Goal: Task Accomplishment & Management: Complete application form

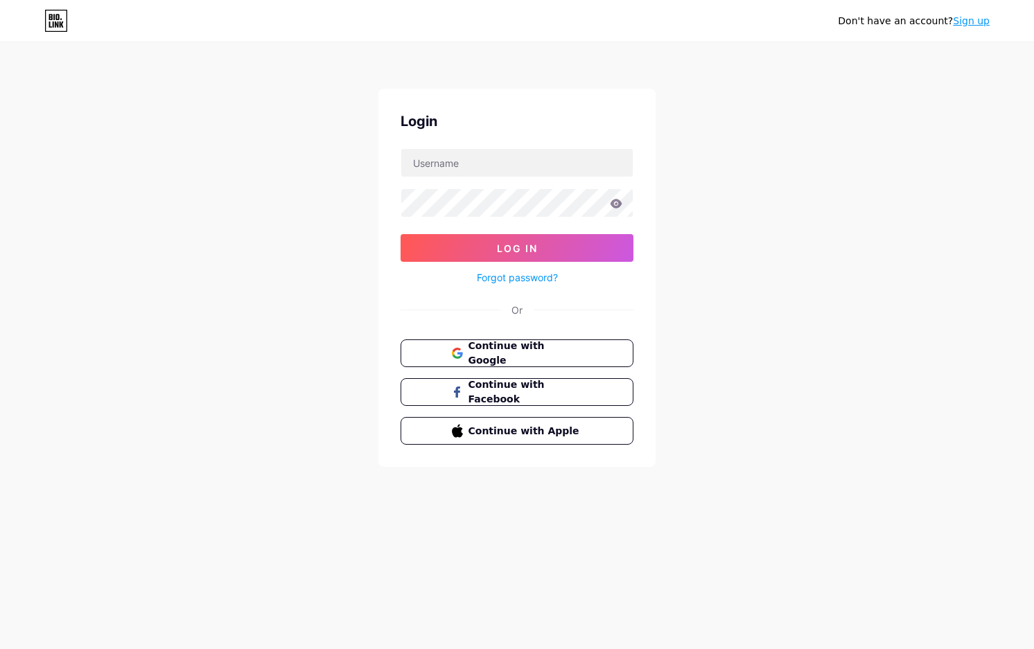
click at [985, 367] on div "Don't have an account? Sign up Login Log In Forgot password? Or Continue with G…" at bounding box center [517, 255] width 1034 height 511
click at [973, 24] on link "Sign up" at bounding box center [971, 20] width 37 height 11
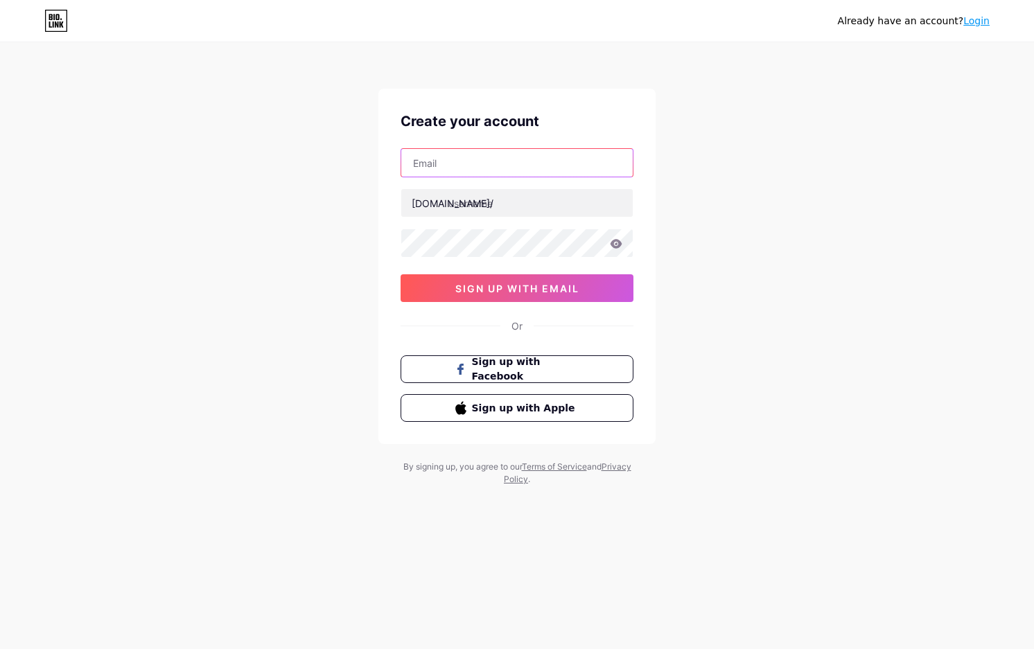
click at [428, 162] on input "text" at bounding box center [516, 163] width 231 height 28
paste input "[EMAIL_ADDRESS][DOMAIN_NAME]"
type input "[EMAIL_ADDRESS][DOMAIN_NAME]"
click at [482, 202] on input "text" at bounding box center [516, 203] width 231 height 28
type input "mcdtotoslot2"
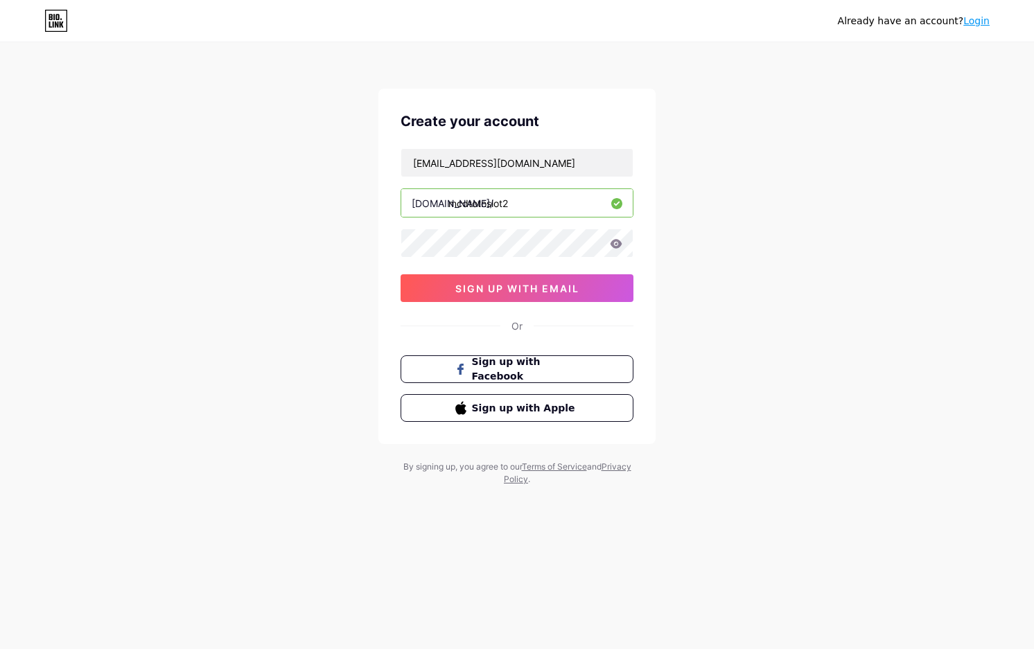
click at [874, 380] on div "Already have an account? Login Create your account [EMAIL_ADDRESS][DOMAIN_NAME]…" at bounding box center [517, 265] width 1034 height 530
click at [545, 288] on span "sign up with email" at bounding box center [517, 289] width 124 height 12
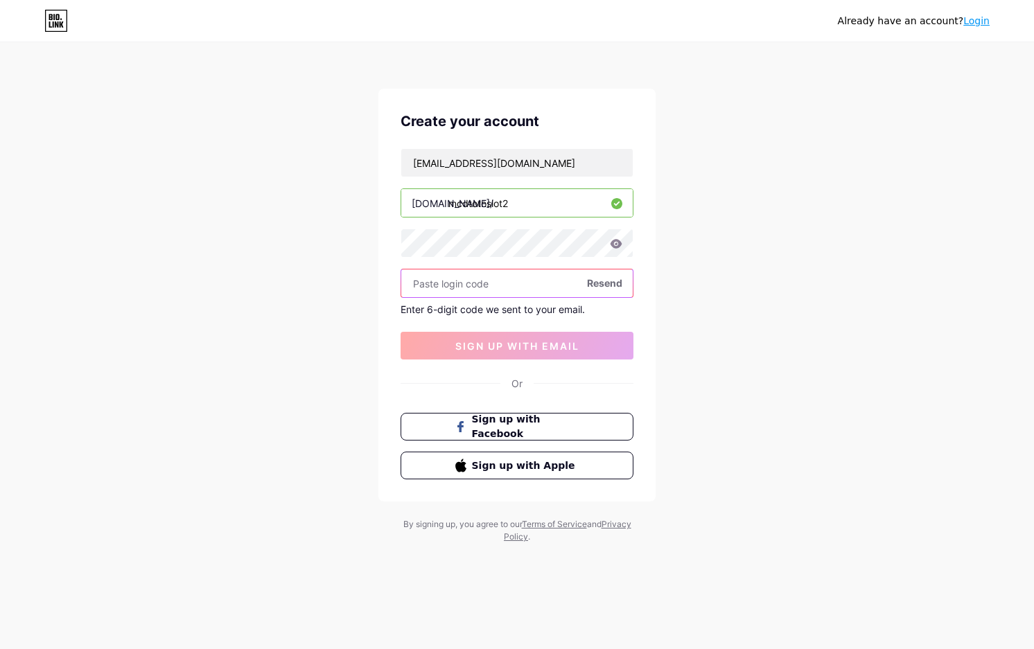
click at [516, 281] on input "text" at bounding box center [516, 284] width 231 height 28
paste input "687150"
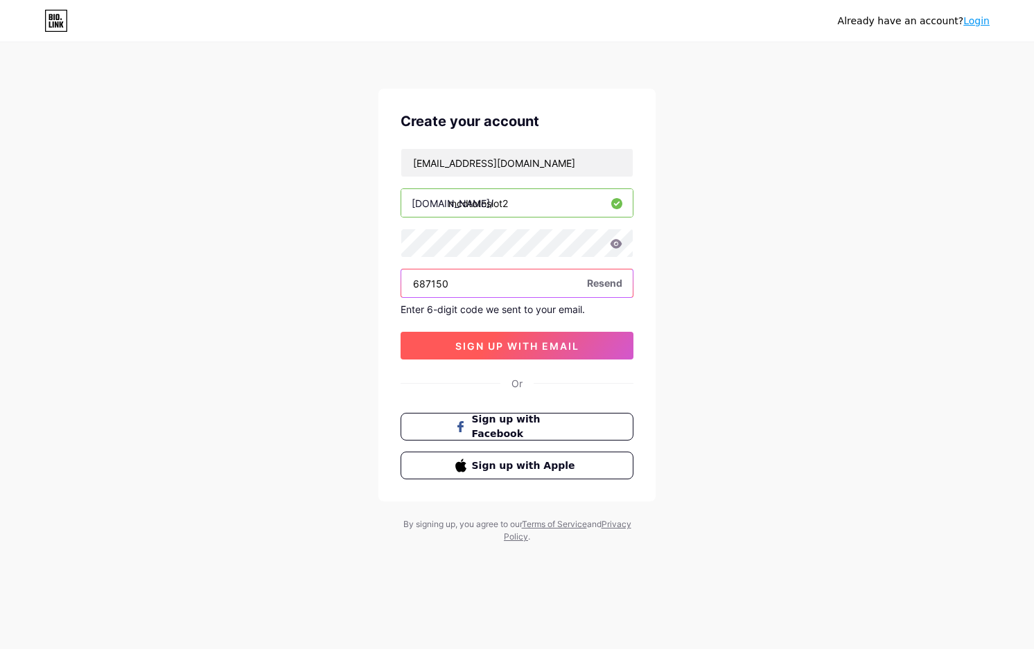
type input "687150"
click at [540, 349] on span "sign up with email" at bounding box center [517, 346] width 124 height 12
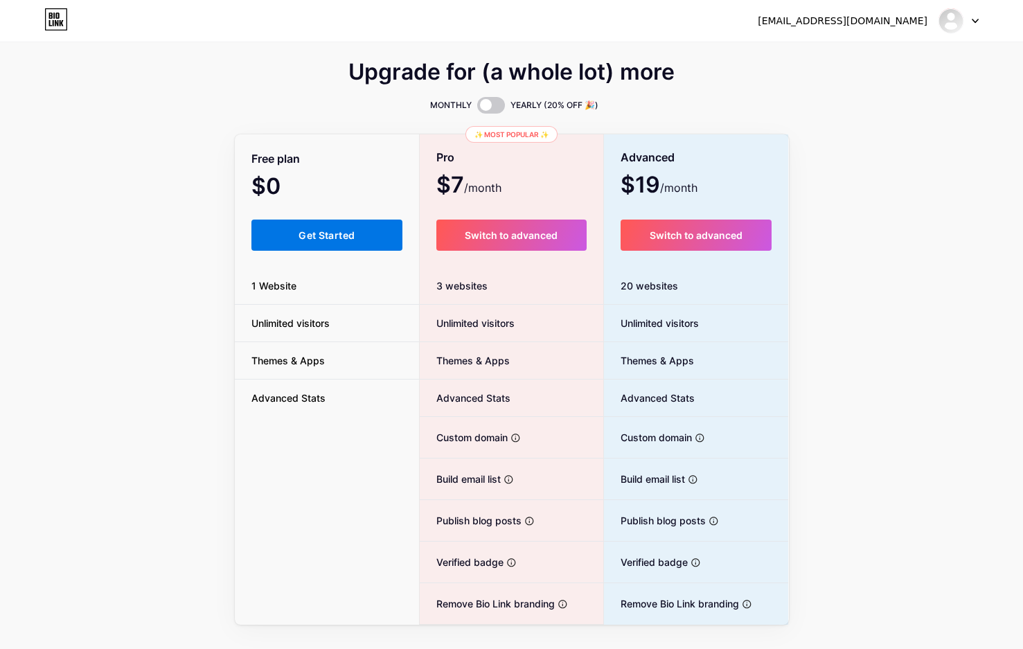
click at [293, 227] on button "Get Started" at bounding box center [328, 235] width 152 height 31
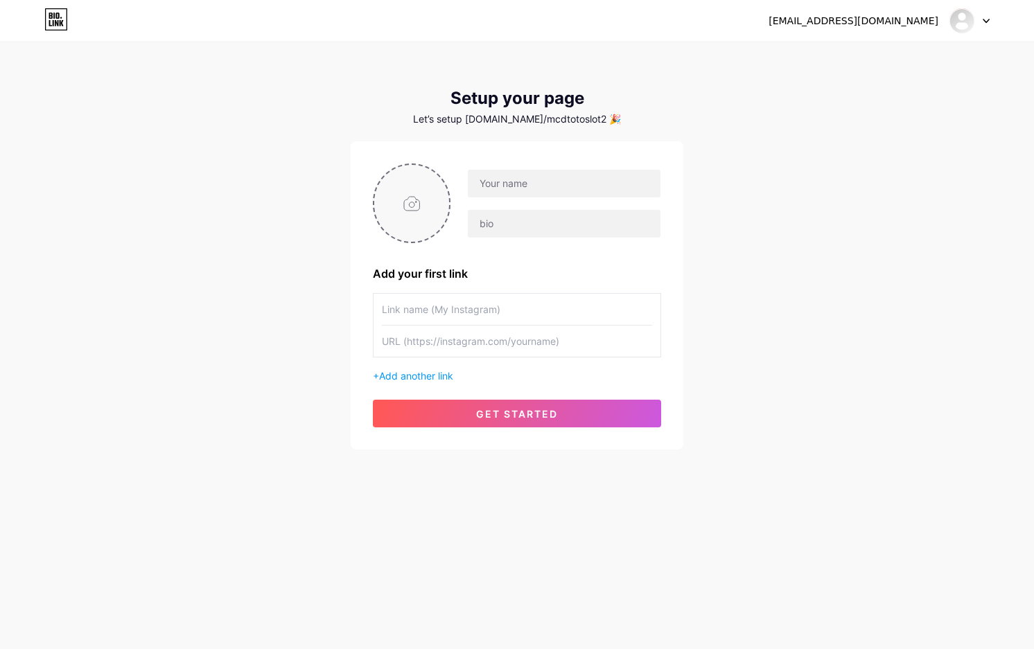
click at [407, 211] on input "file" at bounding box center [411, 203] width 75 height 77
type input "C:\fakepath\mcd_pp.png"
click at [526, 179] on input "text" at bounding box center [564, 184] width 193 height 28
type input "mcdtotoslot"
click at [531, 224] on input "text" at bounding box center [564, 224] width 193 height 28
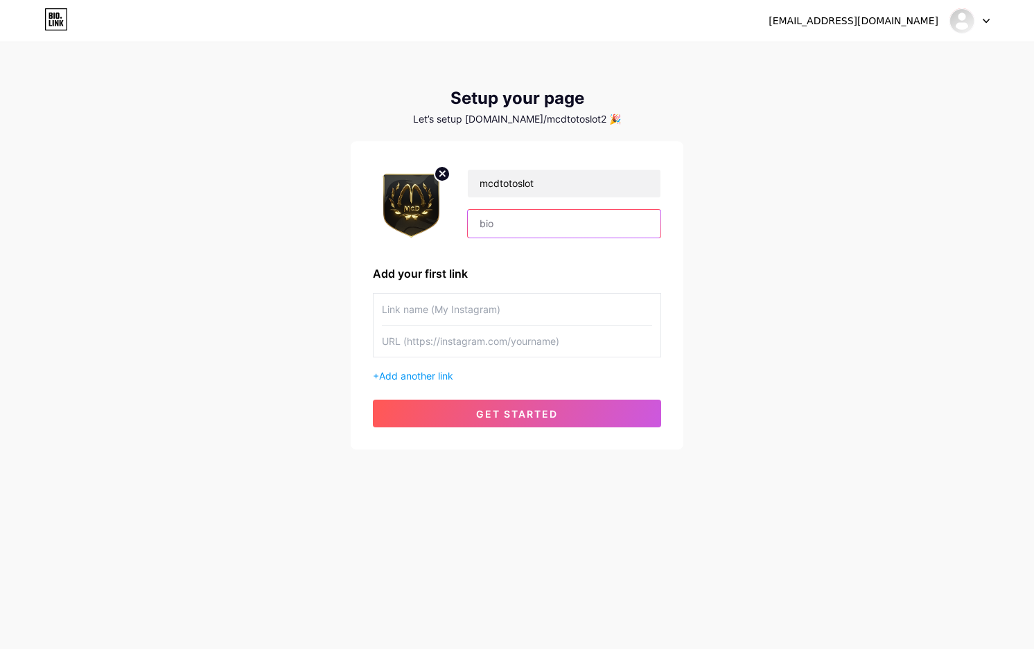
paste input "Slot Online [PERSON_NAME] Jackpot"
type input "Slot Online [PERSON_NAME] Jackpot"
click at [475, 302] on input "text" at bounding box center [517, 309] width 270 height 31
drag, startPoint x: 833, startPoint y: 330, endPoint x: 654, endPoint y: 345, distance: 179.4
click at [812, 332] on div "[EMAIL_ADDRESS][DOMAIN_NAME] Dashboard Logout Setup your page Let’s setup [DOMA…" at bounding box center [517, 247] width 1034 height 494
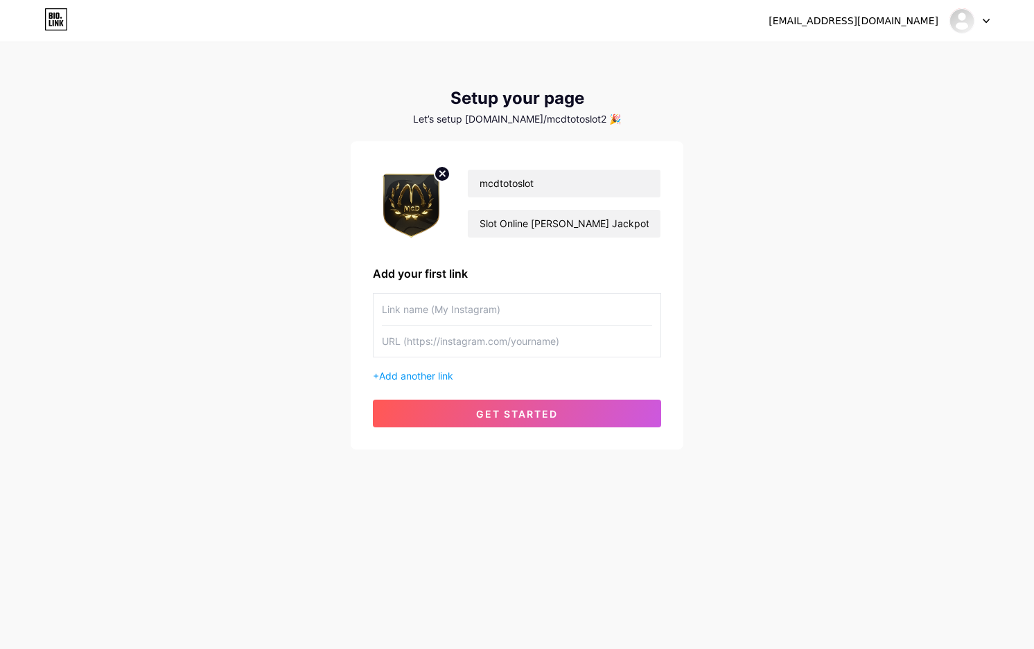
click at [432, 314] on input "text" at bounding box center [517, 309] width 270 height 31
paste input "LOGIN MCDTOTO"
type input "LOGIN MCDTOTO"
drag, startPoint x: 942, startPoint y: 386, endPoint x: 897, endPoint y: 394, distance: 45.8
click at [922, 389] on div "[EMAIL_ADDRESS][DOMAIN_NAME] Dashboard Logout Setup your page Let’s setup [DOMA…" at bounding box center [517, 247] width 1034 height 494
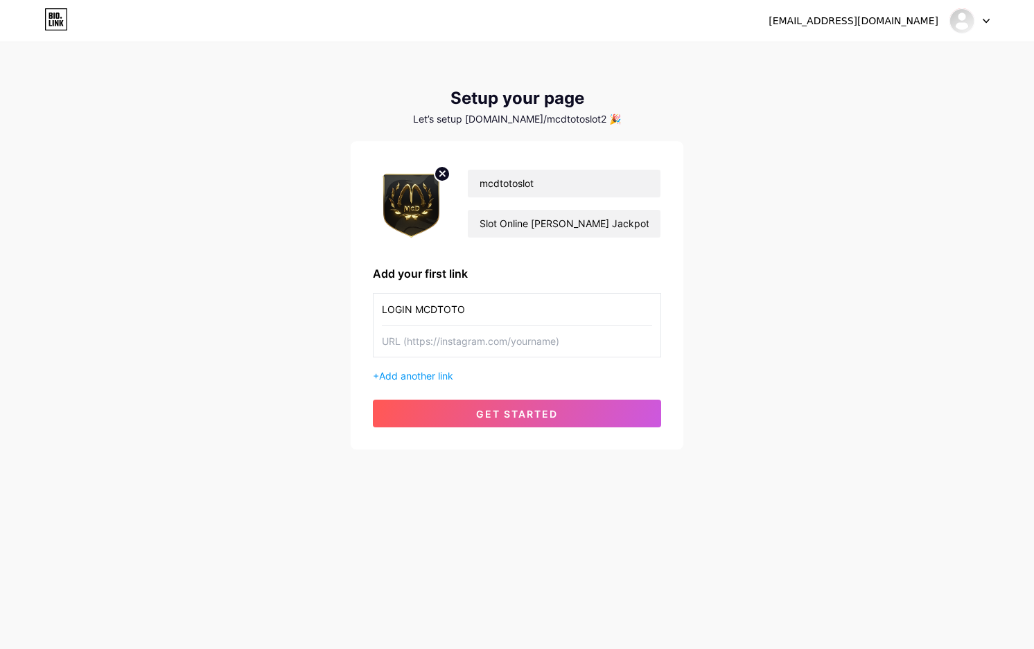
click at [494, 346] on input "text" at bounding box center [517, 341] width 270 height 31
paste input "[URL][DOMAIN_NAME]"
type input "[URL][DOMAIN_NAME]"
click at [423, 376] on span "Add another link" at bounding box center [416, 376] width 74 height 12
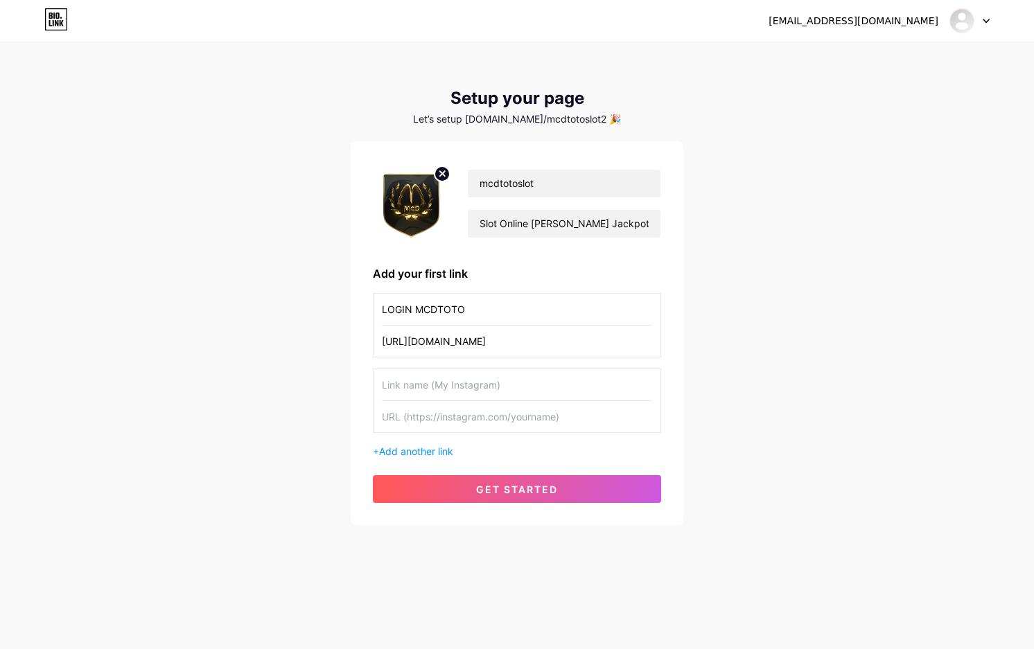
drag, startPoint x: 866, startPoint y: 352, endPoint x: 463, endPoint y: 380, distance: 404.2
click at [838, 355] on div "[EMAIL_ADDRESS][DOMAIN_NAME] Dashboard Logout Setup your page Let’s setup [DOMA…" at bounding box center [517, 285] width 1034 height 570
click at [409, 387] on input "text" at bounding box center [517, 384] width 270 height 31
paste input "DAFTAR MCDTOTO"
type input "DAFTAR MCDTOTO"
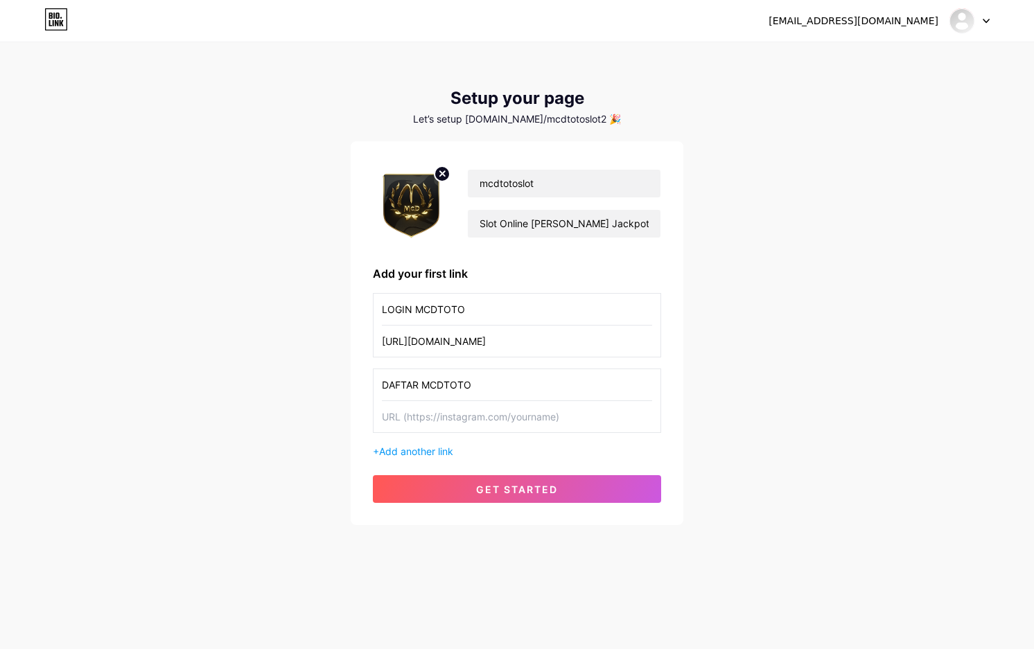
click at [850, 317] on div "[EMAIL_ADDRESS][DOMAIN_NAME] Dashboard Logout Setup your page Let’s setup [DOMA…" at bounding box center [517, 285] width 1034 height 570
click at [467, 414] on input "text" at bounding box center [517, 416] width 270 height 31
paste input "[URL][DOMAIN_NAME]"
type input "[URL][DOMAIN_NAME]"
click at [416, 450] on span "Add another link" at bounding box center [416, 452] width 74 height 12
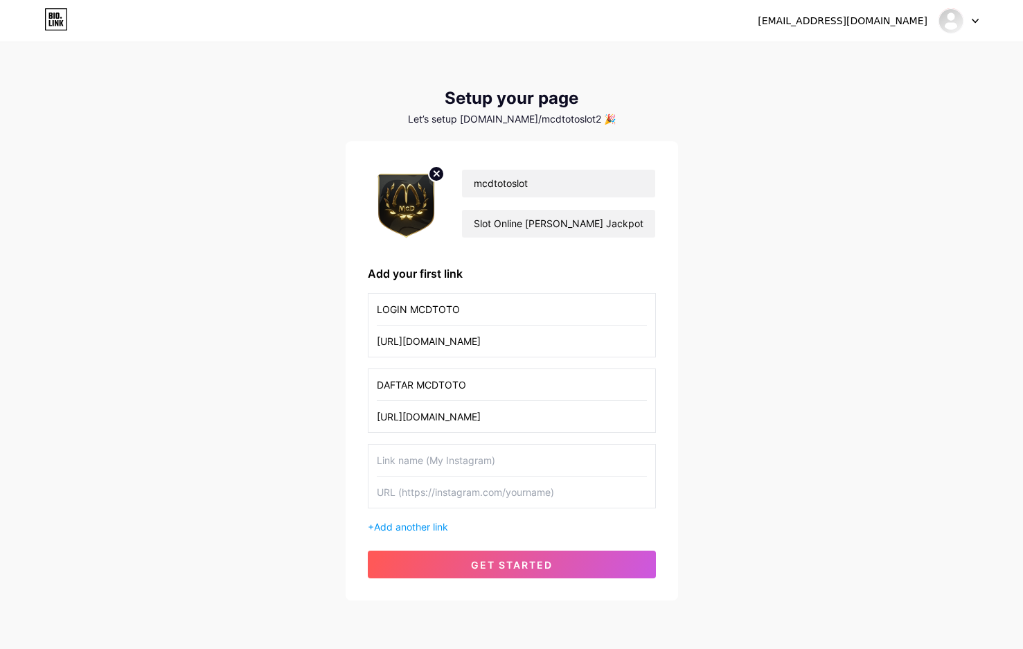
drag, startPoint x: 821, startPoint y: 305, endPoint x: 437, endPoint y: 431, distance: 404.7
click at [802, 312] on div "[EMAIL_ADDRESS][DOMAIN_NAME] Dashboard Logout Setup your page Let’s setup [DOMA…" at bounding box center [511, 322] width 1023 height 645
click at [390, 461] on input "text" at bounding box center [512, 460] width 270 height 31
paste input "RTP GACOR"
type input "RTP GACOR"
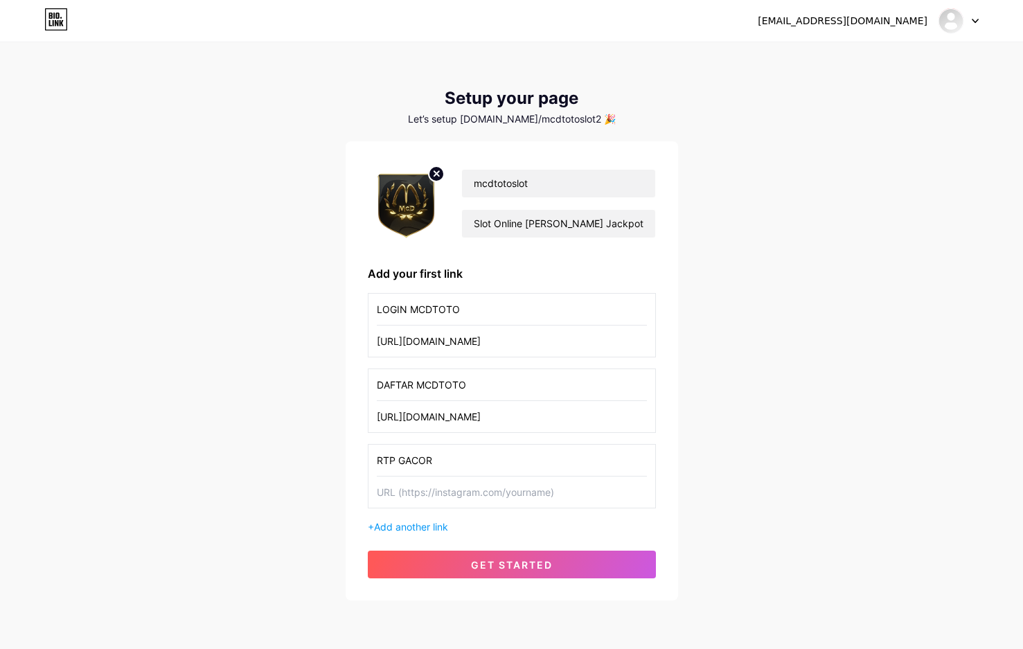
drag, startPoint x: 853, startPoint y: 358, endPoint x: 696, endPoint y: 405, distance: 164.0
click at [836, 364] on div "[EMAIL_ADDRESS][DOMAIN_NAME] Dashboard Logout Setup your page Let’s setup [DOMA…" at bounding box center [511, 322] width 1023 height 645
click at [443, 493] on input "text" at bounding box center [512, 492] width 270 height 31
paste input "[URL][DOMAIN_NAME]"
type input "[URL][DOMAIN_NAME]"
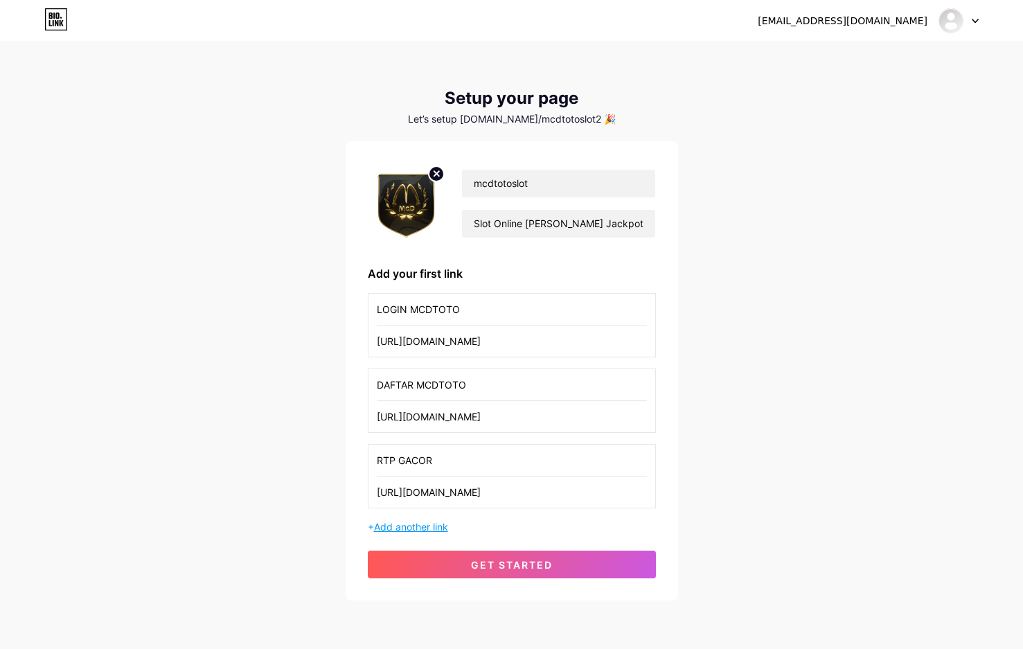
click at [407, 531] on span "Add another link" at bounding box center [411, 527] width 74 height 12
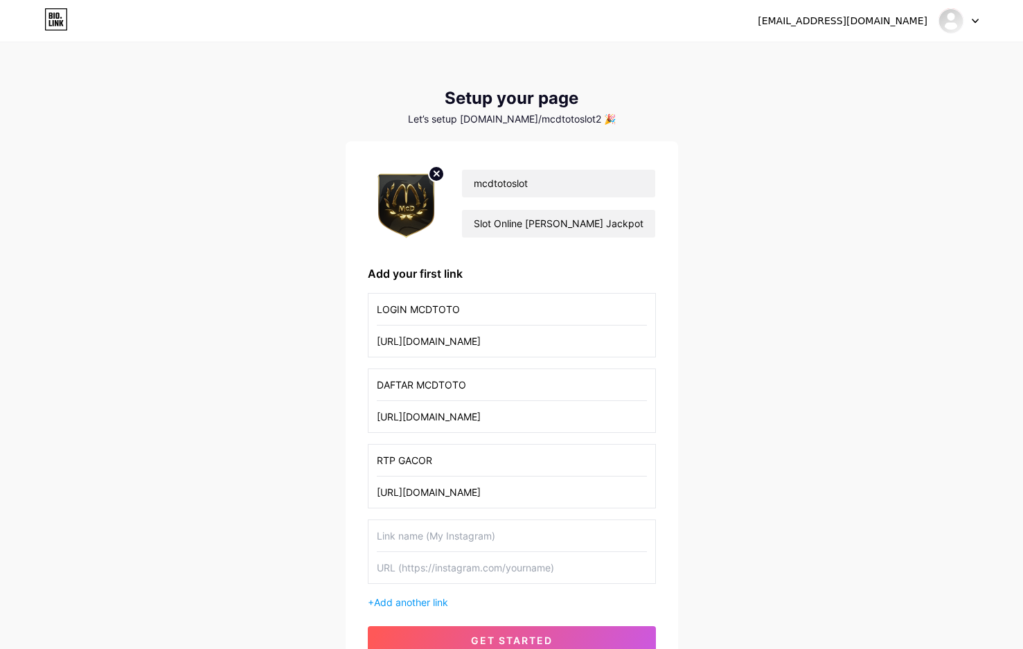
click at [831, 338] on div "[EMAIL_ADDRESS][DOMAIN_NAME] Dashboard Logout Setup your page Let’s setup [DOMA…" at bounding box center [511, 360] width 1023 height 721
click at [430, 529] on input "text" at bounding box center [512, 535] width 270 height 31
paste input "WHATSAPP MCDTOTO"
type input "WHATSAPP MCDTOTO"
drag, startPoint x: 885, startPoint y: 312, endPoint x: 878, endPoint y: 319, distance: 9.8
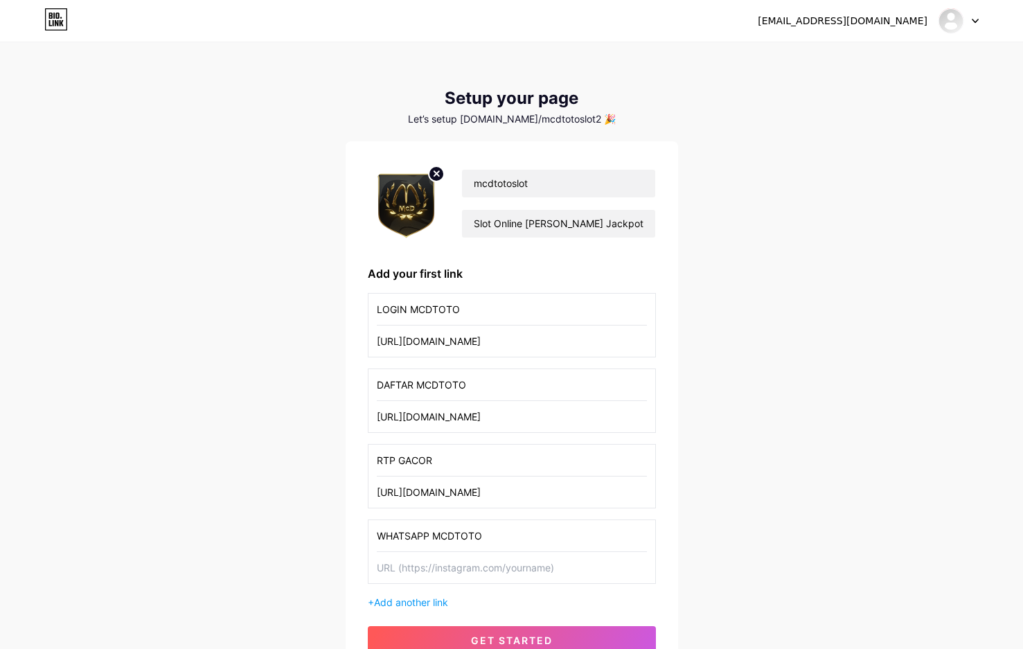
click at [882, 316] on div "[EMAIL_ADDRESS][DOMAIN_NAME] Dashboard Logout Setup your page Let’s setup [DOMA…" at bounding box center [511, 360] width 1023 height 721
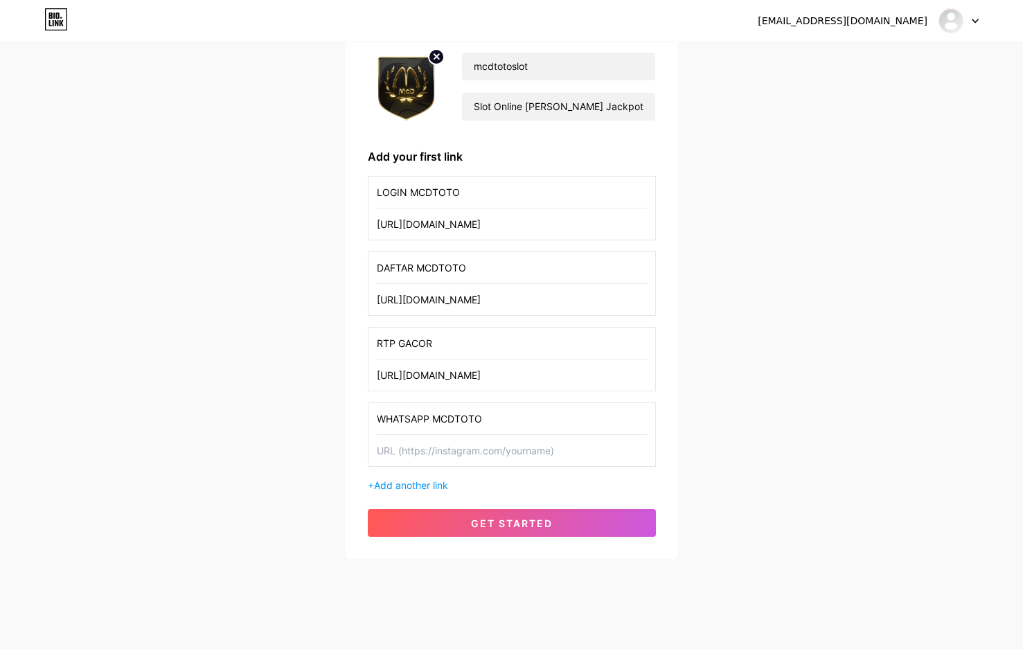
scroll to position [127, 0]
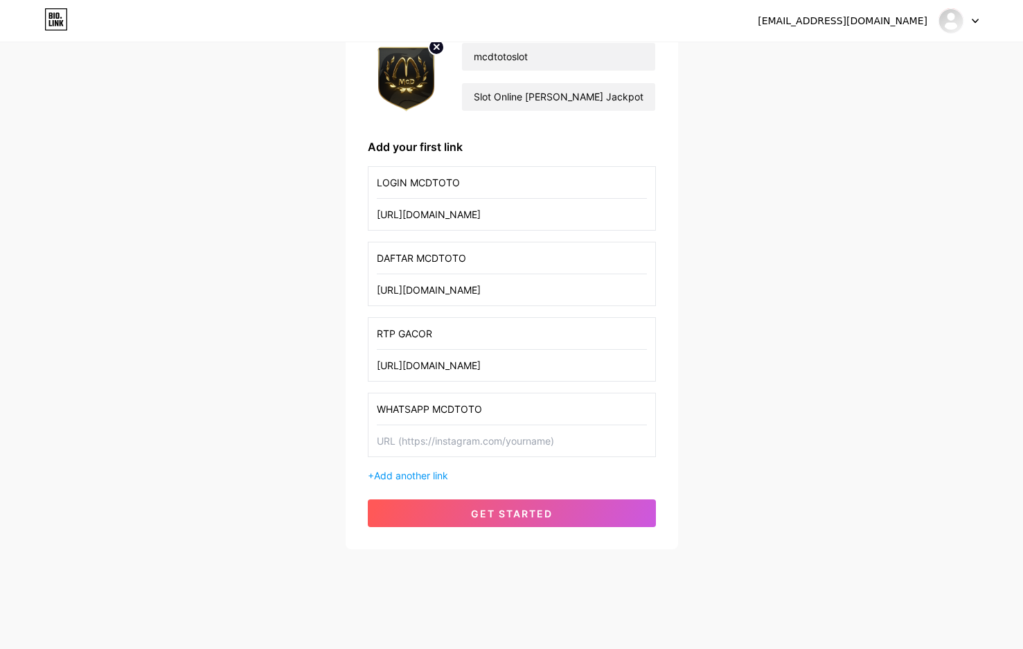
click at [430, 431] on input "text" at bounding box center [512, 440] width 270 height 31
paste input "[URL][DOMAIN_NAME]"
type input "[URL][DOMAIN_NAME]"
click at [408, 473] on span "Add another link" at bounding box center [411, 476] width 74 height 12
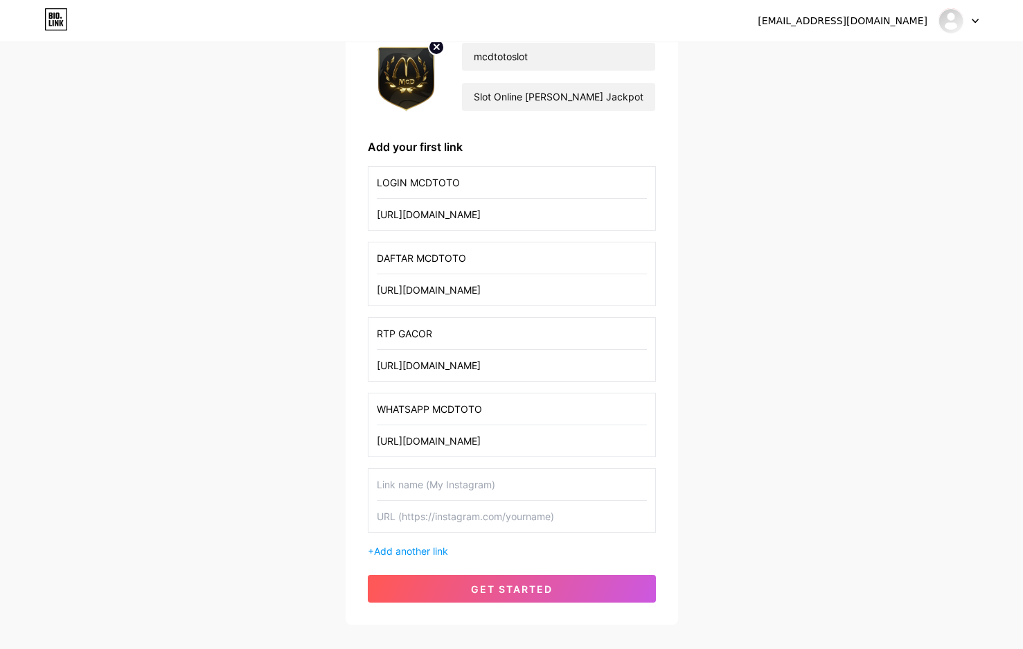
click at [788, 345] on div "[EMAIL_ADDRESS][DOMAIN_NAME] Dashboard Logout Setup your page Let’s setup [DOMA…" at bounding box center [511, 271] width 1023 height 796
click at [380, 493] on input "text" at bounding box center [512, 484] width 270 height 31
paste input "TELEGRAM MCDTOTO"
type input "TELEGRAM MCDTOTO"
click at [868, 395] on div "[EMAIL_ADDRESS][DOMAIN_NAME] Dashboard Logout Setup your page Let’s setup [DOMA…" at bounding box center [511, 271] width 1023 height 796
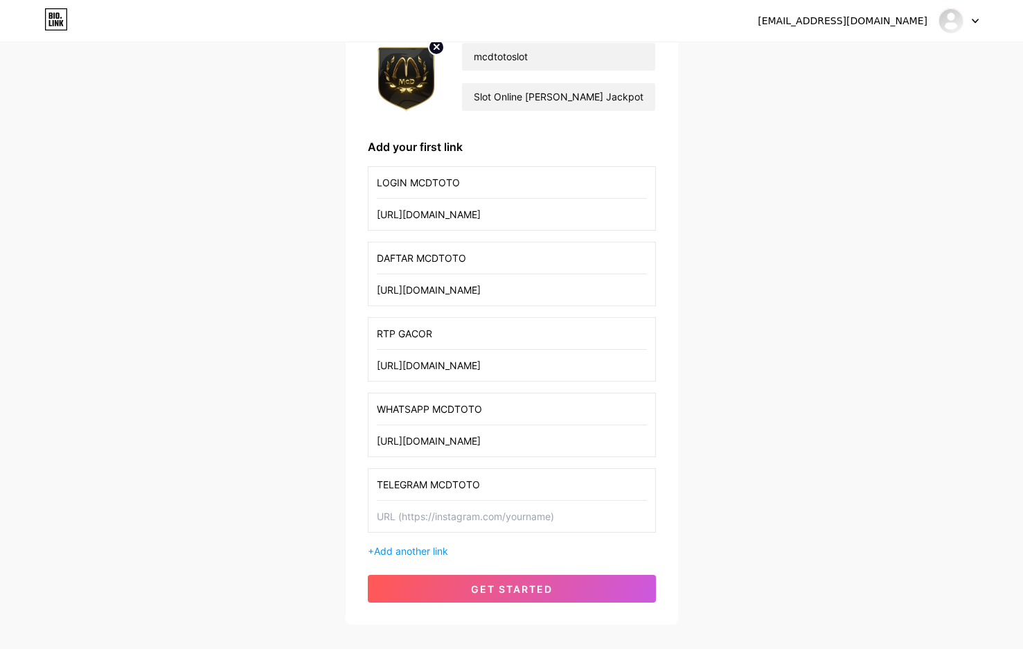
click at [484, 516] on input "text" at bounding box center [512, 516] width 270 height 31
paste input "[URL][DOMAIN_NAME]"
type input "[URL][DOMAIN_NAME]"
click at [398, 547] on div "+ Add another link" at bounding box center [512, 551] width 288 height 15
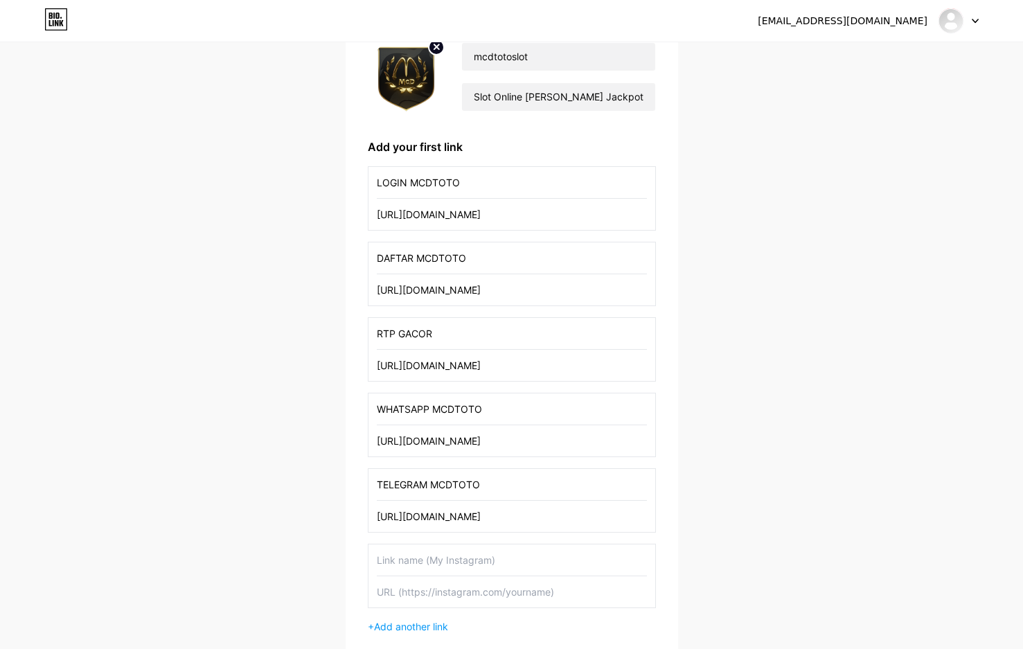
drag, startPoint x: 972, startPoint y: 336, endPoint x: 543, endPoint y: 447, distance: 443.0
click at [938, 343] on div "[EMAIL_ADDRESS][DOMAIN_NAME] Dashboard Logout Setup your page Let’s setup [DOMA…" at bounding box center [511, 309] width 1023 height 872
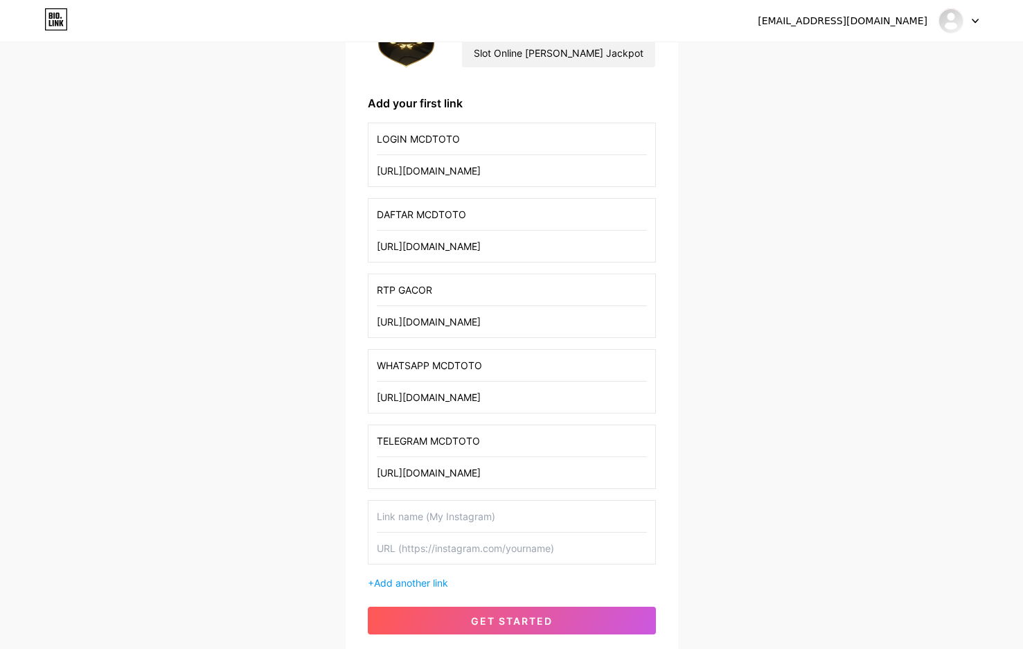
scroll to position [265, 0]
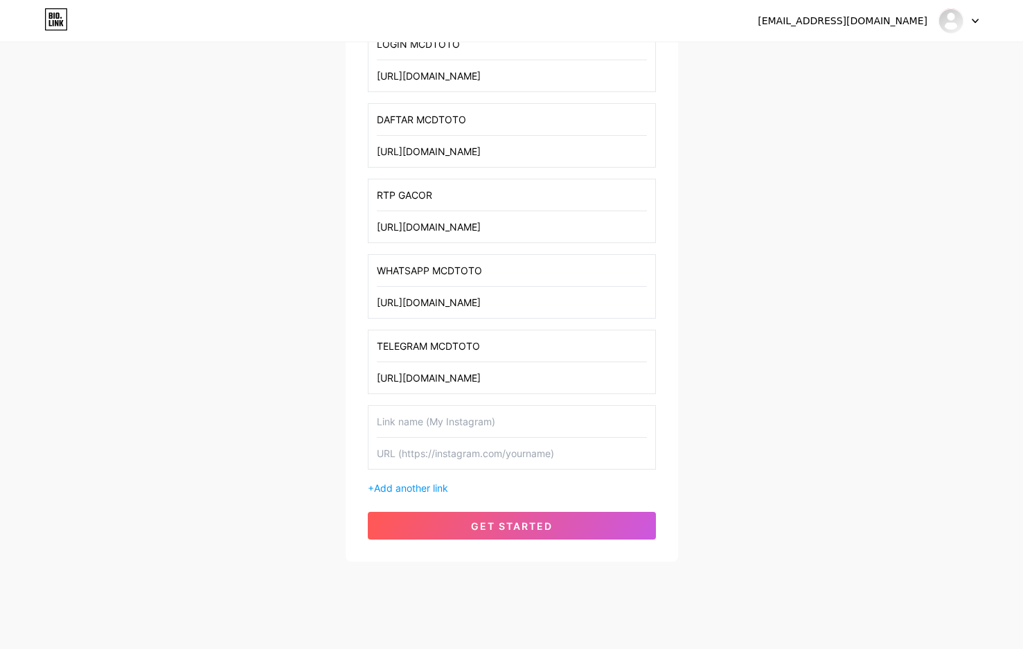
click at [427, 418] on input "text" at bounding box center [512, 421] width 270 height 31
paste input "LIVE BOLA"
type input "LIVE BOLA"
drag, startPoint x: 852, startPoint y: 387, endPoint x: 546, endPoint y: 469, distance: 317.0
click at [816, 398] on div "[EMAIL_ADDRESS][DOMAIN_NAME] Dashboard Logout Setup your page Let’s setup [DOMA…" at bounding box center [511, 171] width 1023 height 872
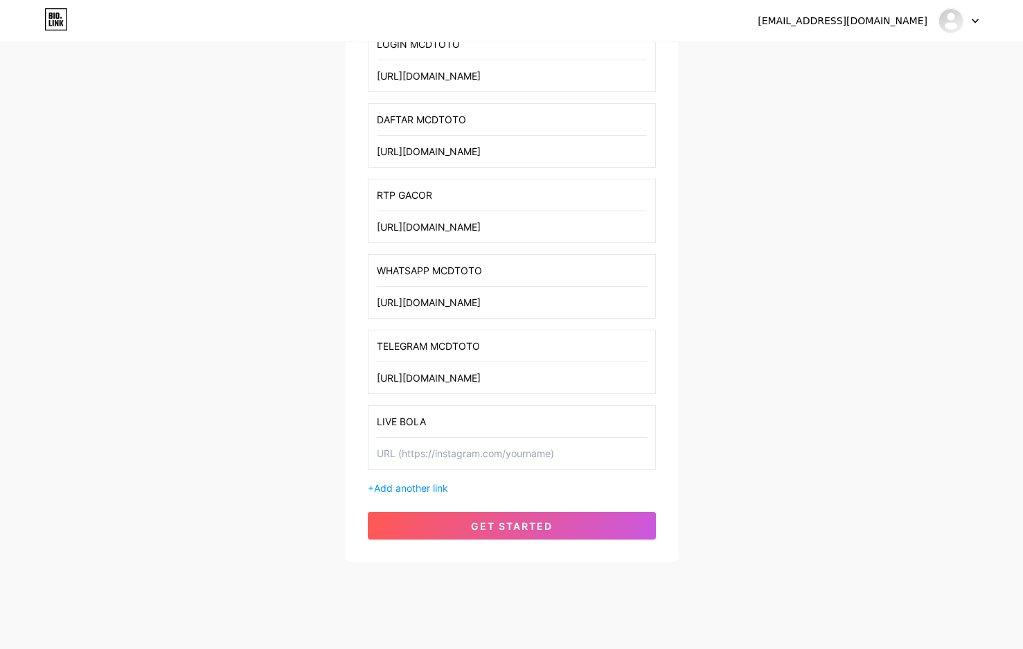
click at [497, 453] on input "text" at bounding box center [512, 453] width 270 height 31
paste input "[URL][DOMAIN_NAME]"
type input "[URL][DOMAIN_NAME]"
click at [412, 488] on span "Add another link" at bounding box center [411, 488] width 74 height 12
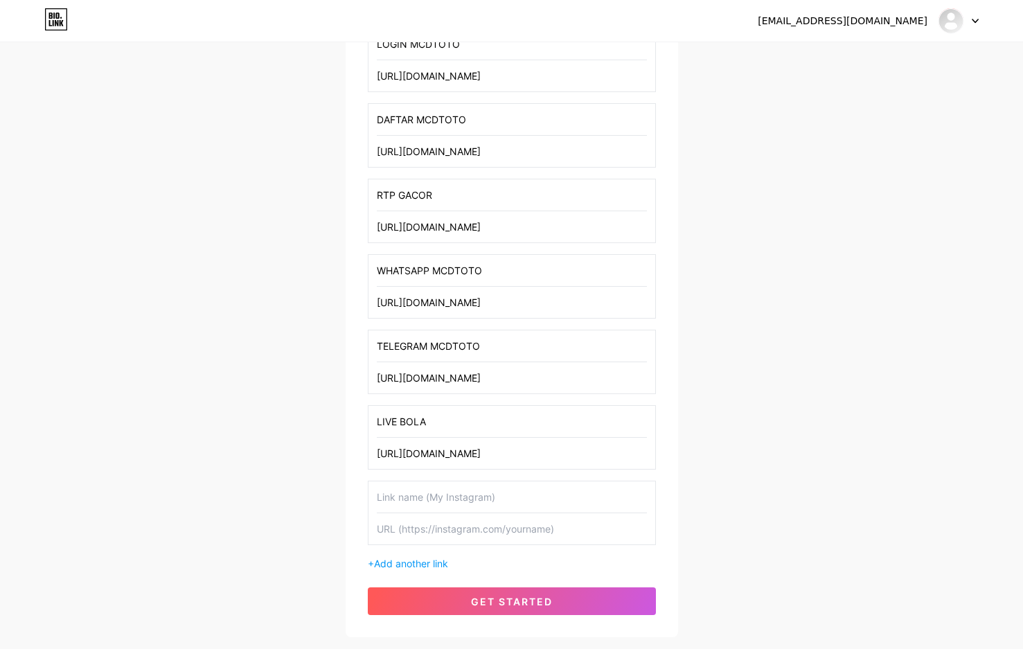
drag, startPoint x: 837, startPoint y: 342, endPoint x: 465, endPoint y: 449, distance: 387.3
click at [806, 365] on div "[EMAIL_ADDRESS][DOMAIN_NAME] Dashboard Logout Setup your page Let’s setup [DOMA…" at bounding box center [511, 208] width 1023 height 947
click at [414, 495] on input "text" at bounding box center [512, 497] width 270 height 31
paste input "GROUP FACEBOOK"
type input "GROUP FACEBOOK"
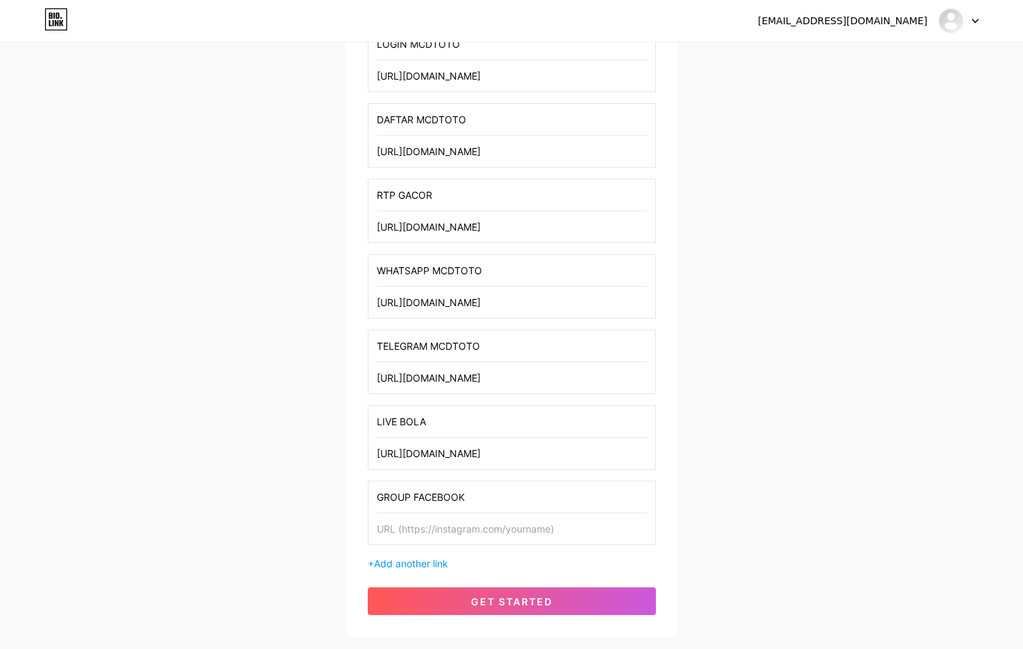
click at [854, 355] on div "[EMAIL_ADDRESS][DOMAIN_NAME] Dashboard Logout Setup your page Let’s setup [DOMA…" at bounding box center [511, 208] width 1023 height 947
click at [460, 534] on input "text" at bounding box center [512, 528] width 270 height 31
paste input "[URL][DOMAIN_NAME]"
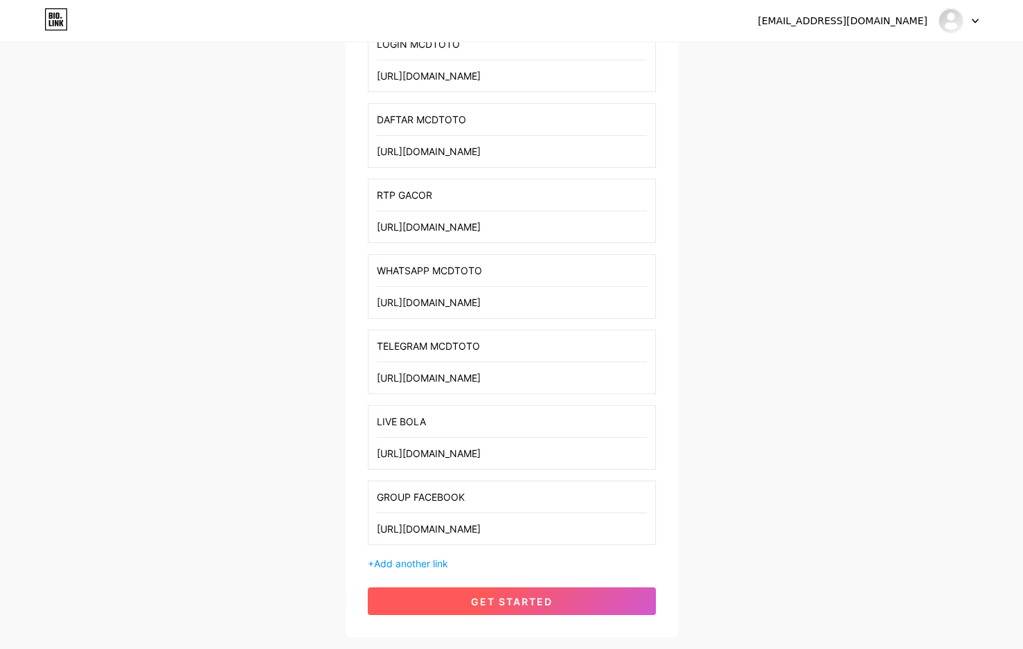
type input "[URL][DOMAIN_NAME]"
click at [527, 605] on span "get started" at bounding box center [512, 602] width 82 height 12
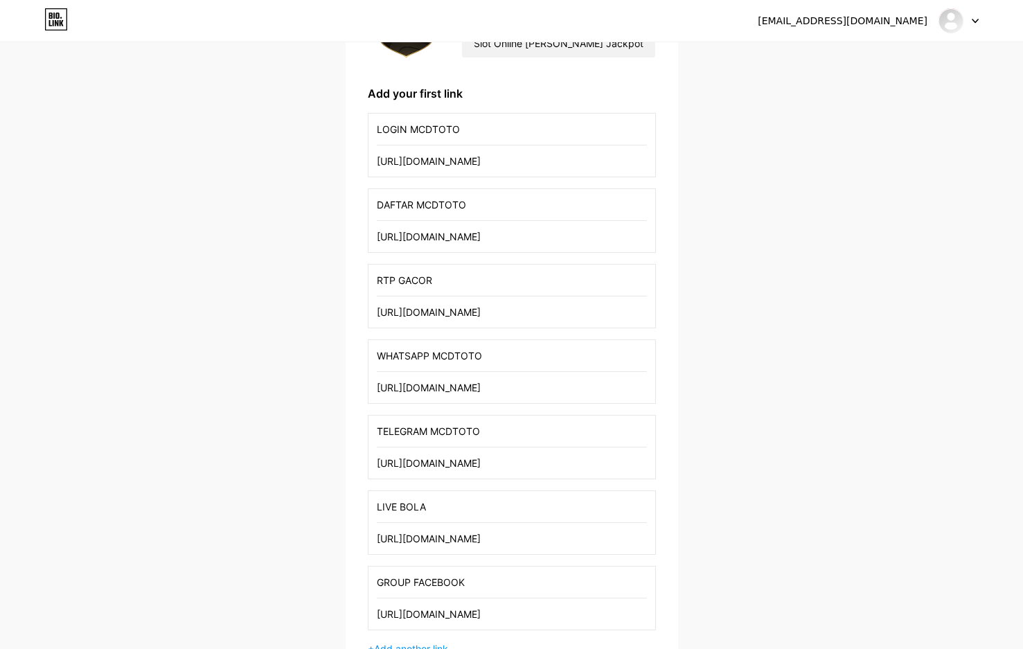
scroll to position [0, 0]
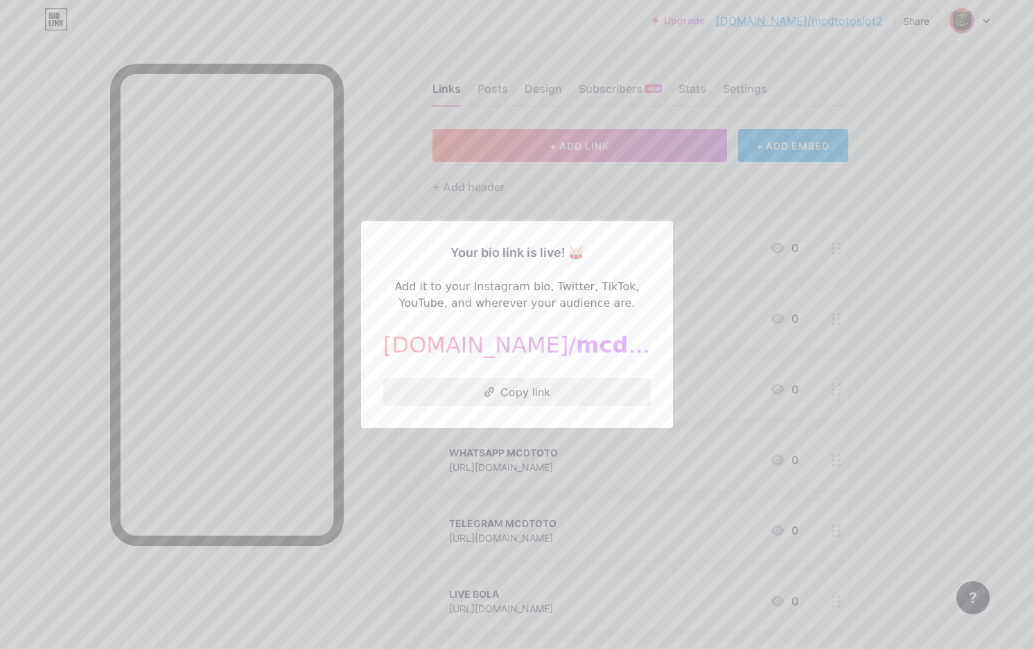
click at [545, 392] on button "Copy link" at bounding box center [516, 392] width 267 height 28
click at [719, 453] on div at bounding box center [517, 324] width 1034 height 649
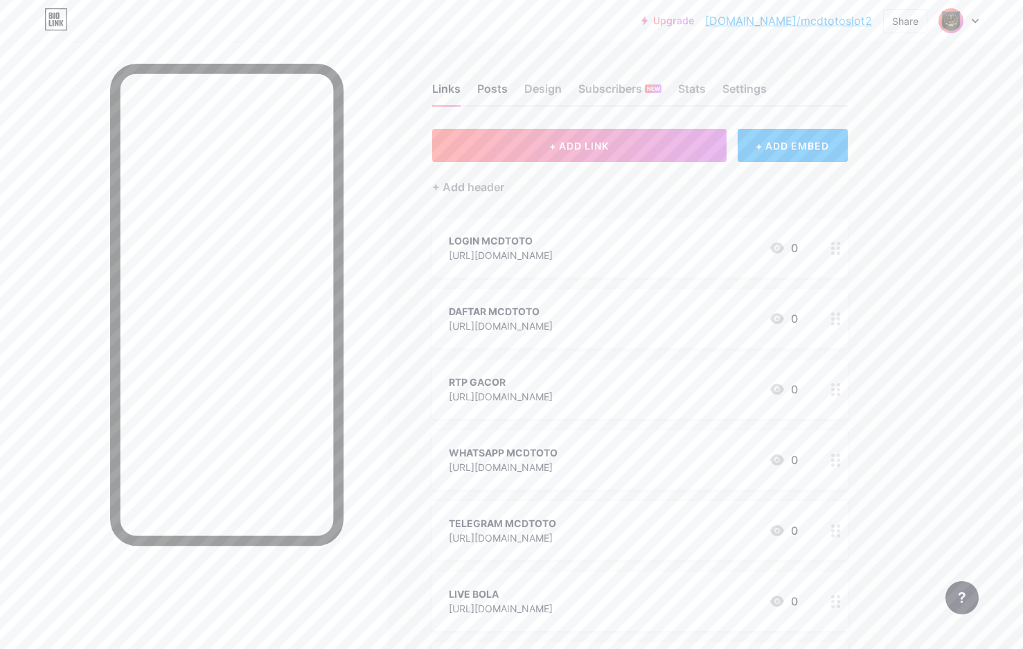
drag, startPoint x: 496, startPoint y: 86, endPoint x: 505, endPoint y: 87, distance: 9.1
click at [498, 87] on div "Posts" at bounding box center [492, 92] width 30 height 25
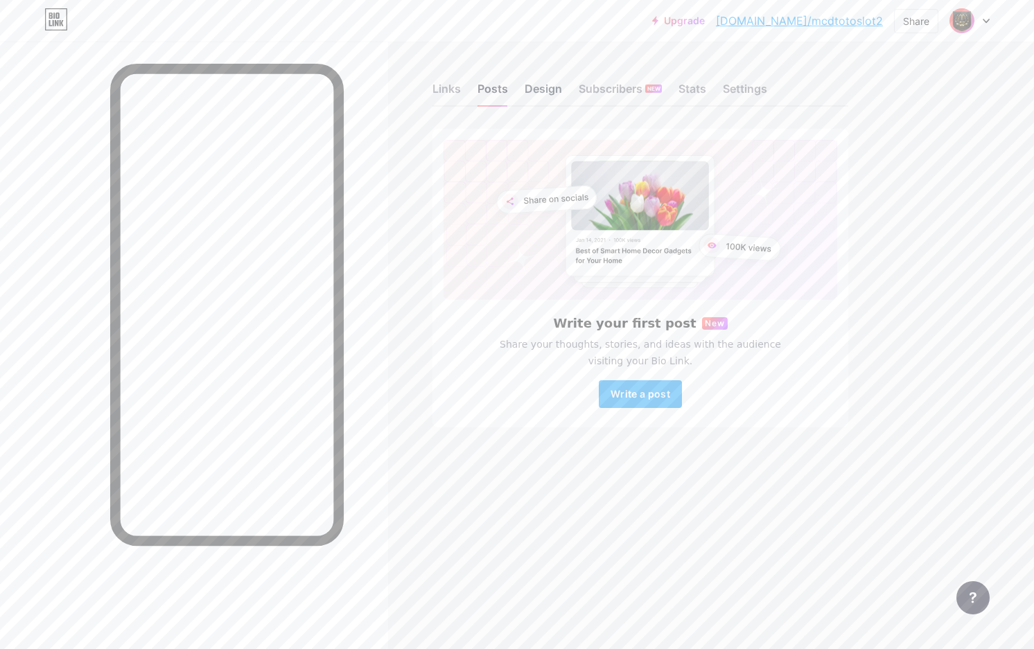
click at [530, 85] on div "Design" at bounding box center [542, 92] width 37 height 25
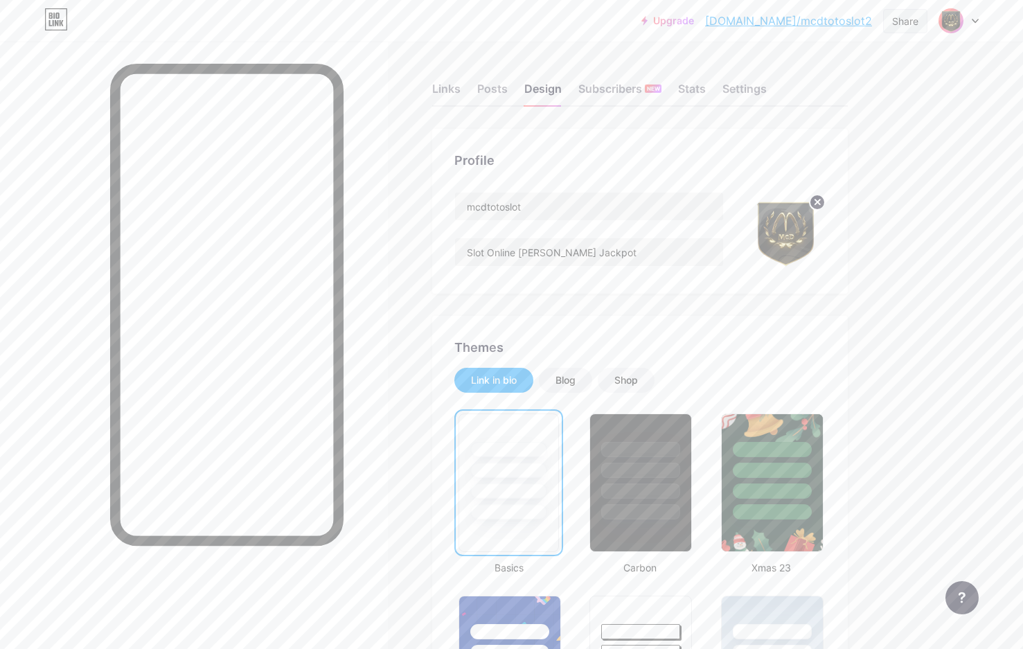
click at [903, 21] on div "Share" at bounding box center [905, 21] width 26 height 15
click at [791, 71] on div "Copy link" at bounding box center [790, 71] width 51 height 17
